Goal: Check status: Check status

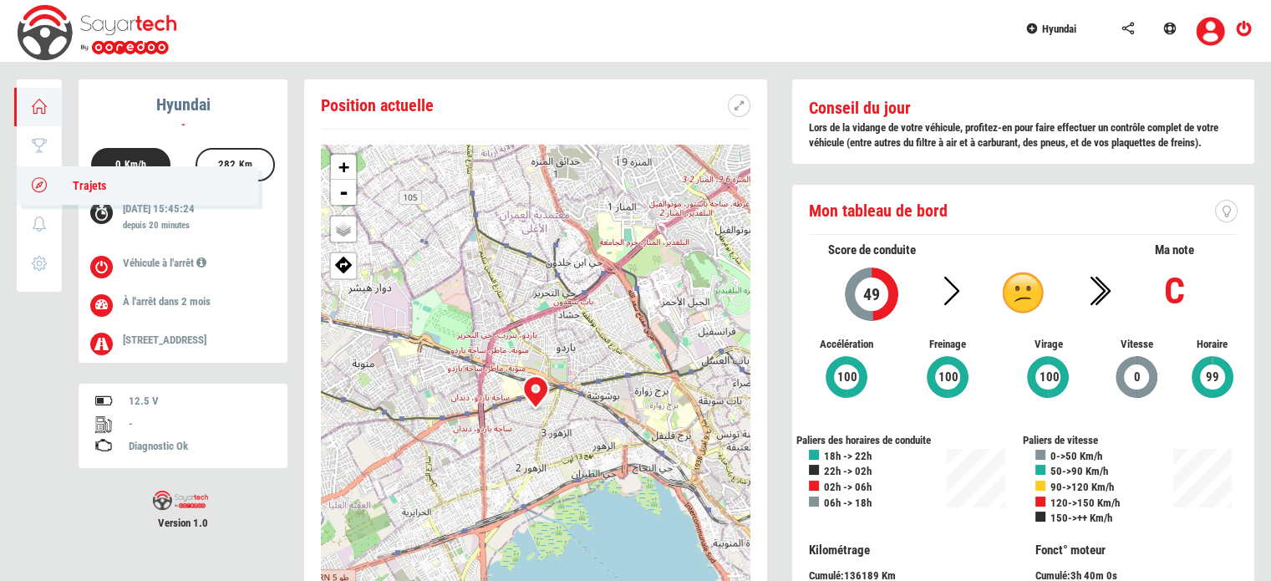
click at [40, 179] on icon at bounding box center [39, 185] width 19 height 12
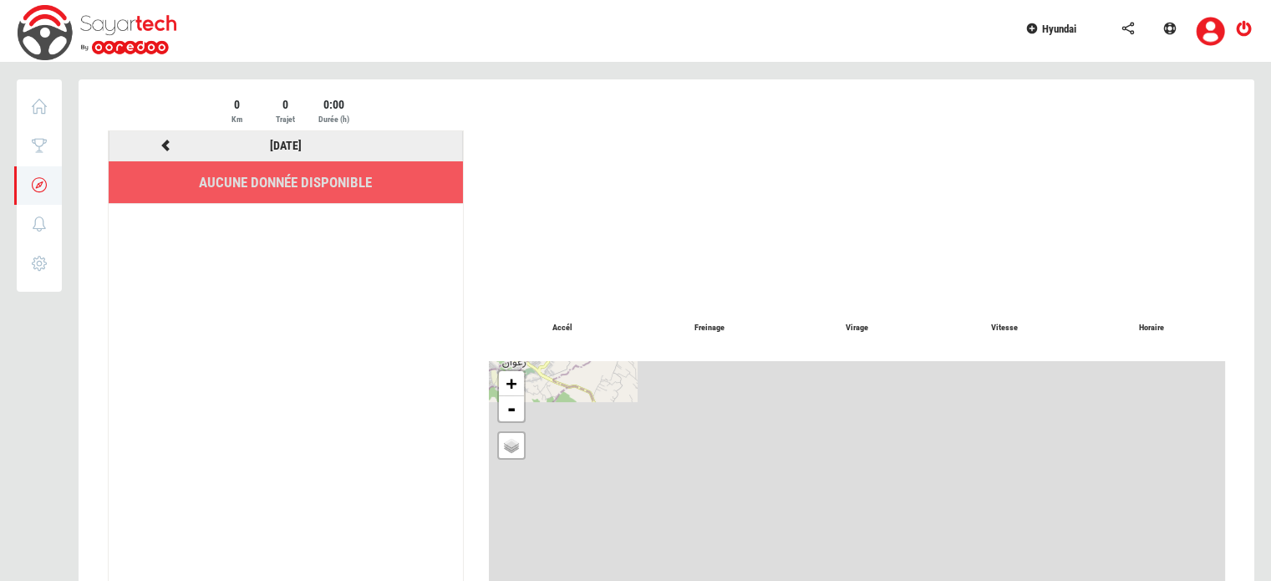
click at [164, 140] on icon at bounding box center [165, 146] width 15 height 12
click at [167, 144] on icon at bounding box center [165, 146] width 15 height 12
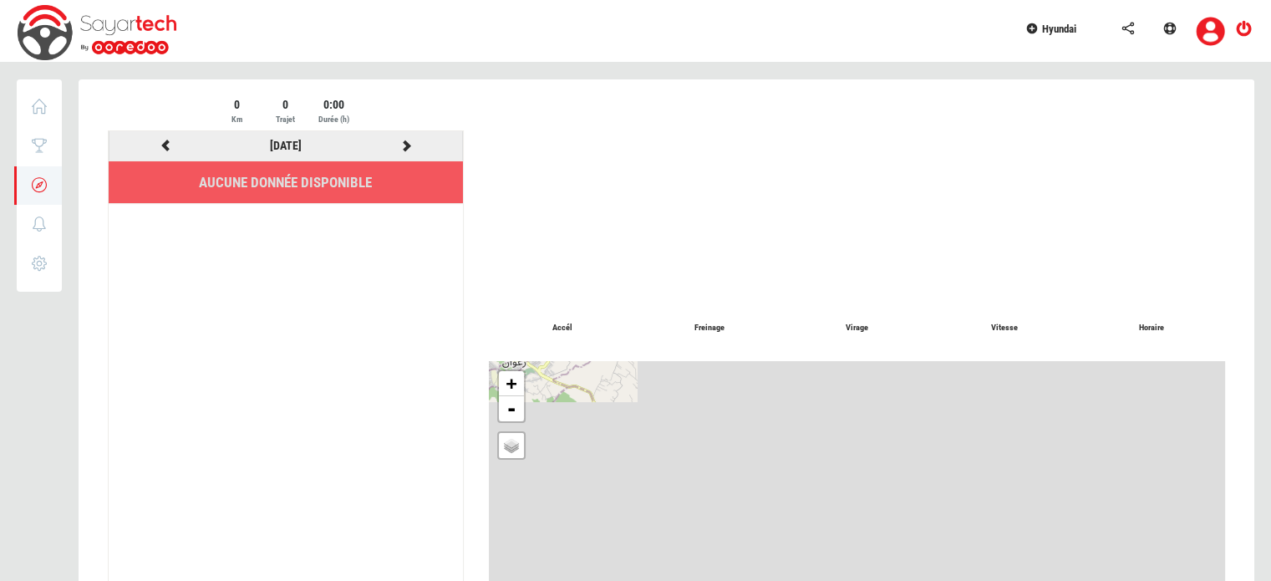
click at [167, 144] on icon at bounding box center [165, 146] width 15 height 12
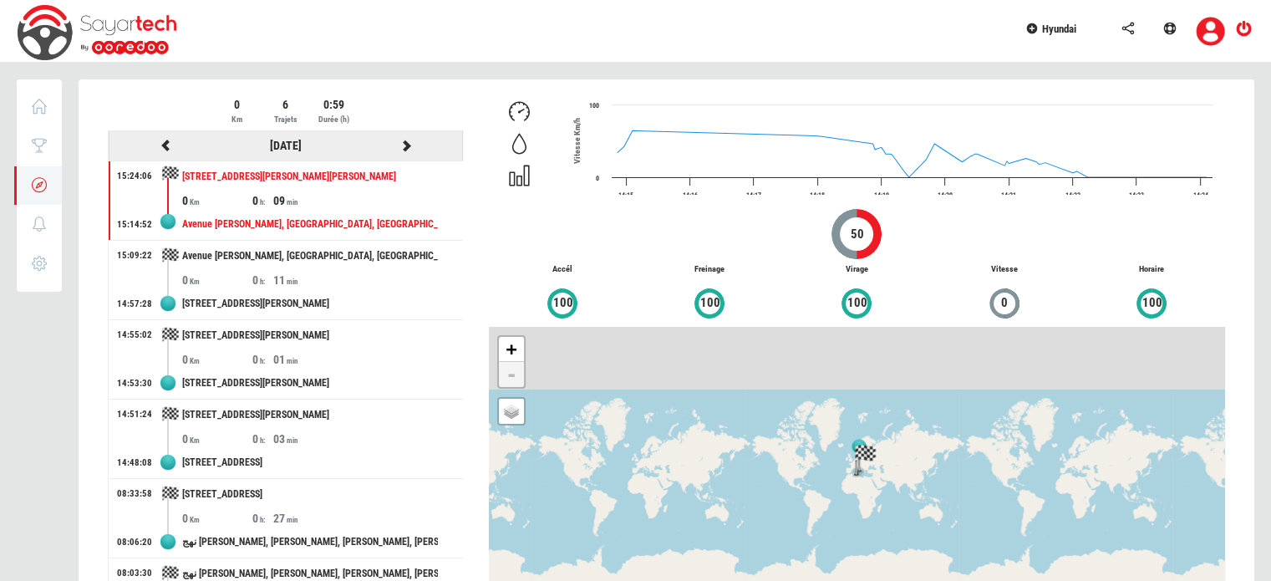
click at [399, 146] on icon at bounding box center [406, 146] width 15 height 12
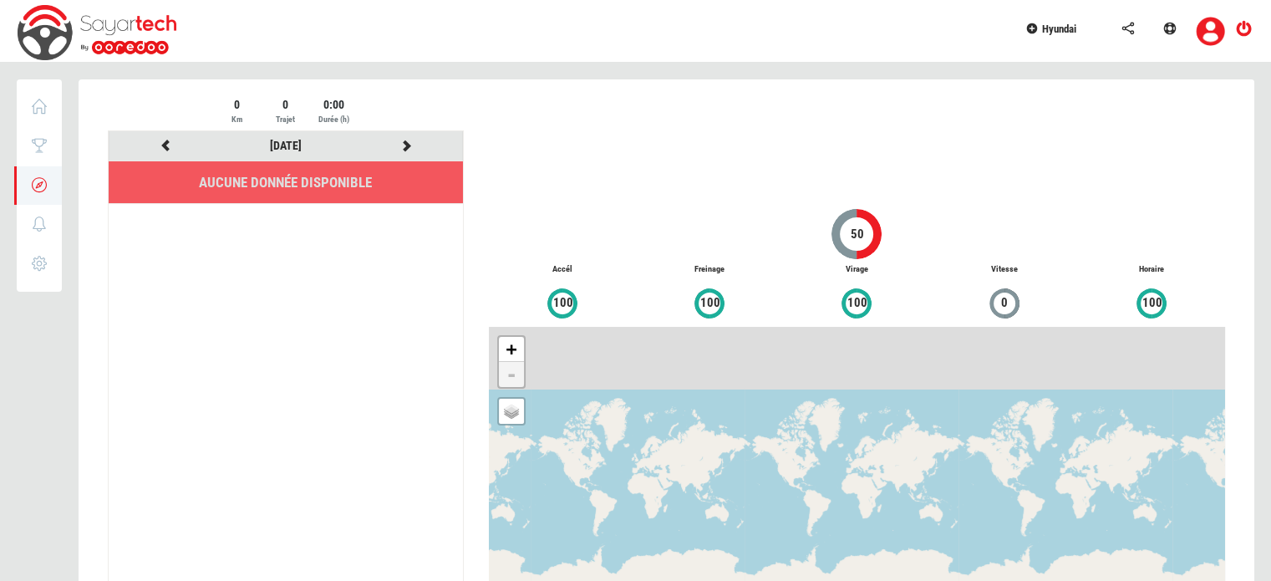
click at [291, 273] on ul "[DATE] Aucune donnée disponible" at bounding box center [286, 373] width 354 height 485
drag, startPoint x: 256, startPoint y: 141, endPoint x: 317, endPoint y: 146, distance: 62.0
click at [317, 146] on div "[DATE]" at bounding box center [286, 145] width 120 height 21
copy link "[DATE]"
click at [48, 113] on link "Aperçu" at bounding box center [137, 107] width 241 height 38
